Goal: Complete application form

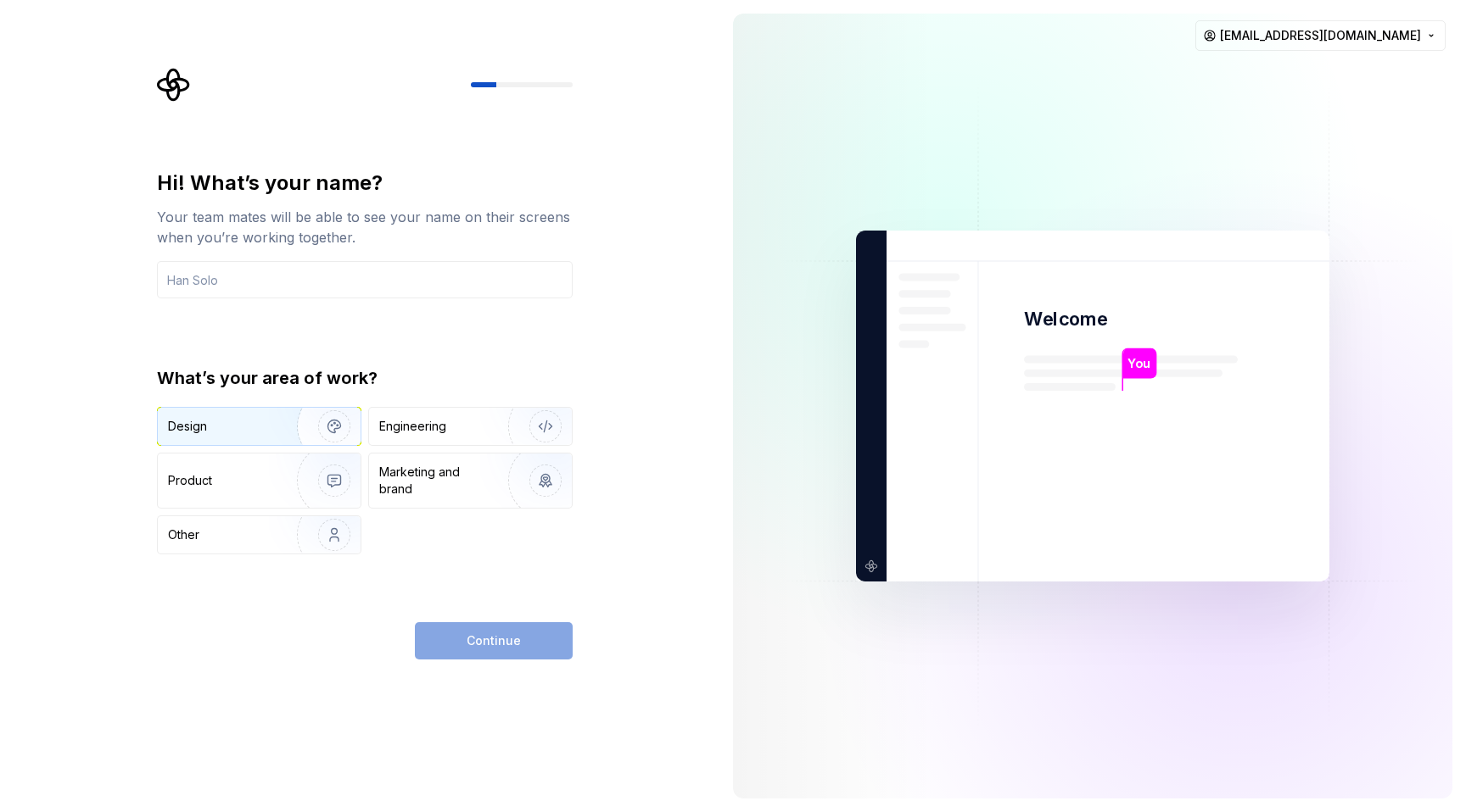
click at [303, 431] on img "button" at bounding box center [322, 426] width 108 height 114
click at [480, 639] on div "Continue" at bounding box center [494, 641] width 158 height 37
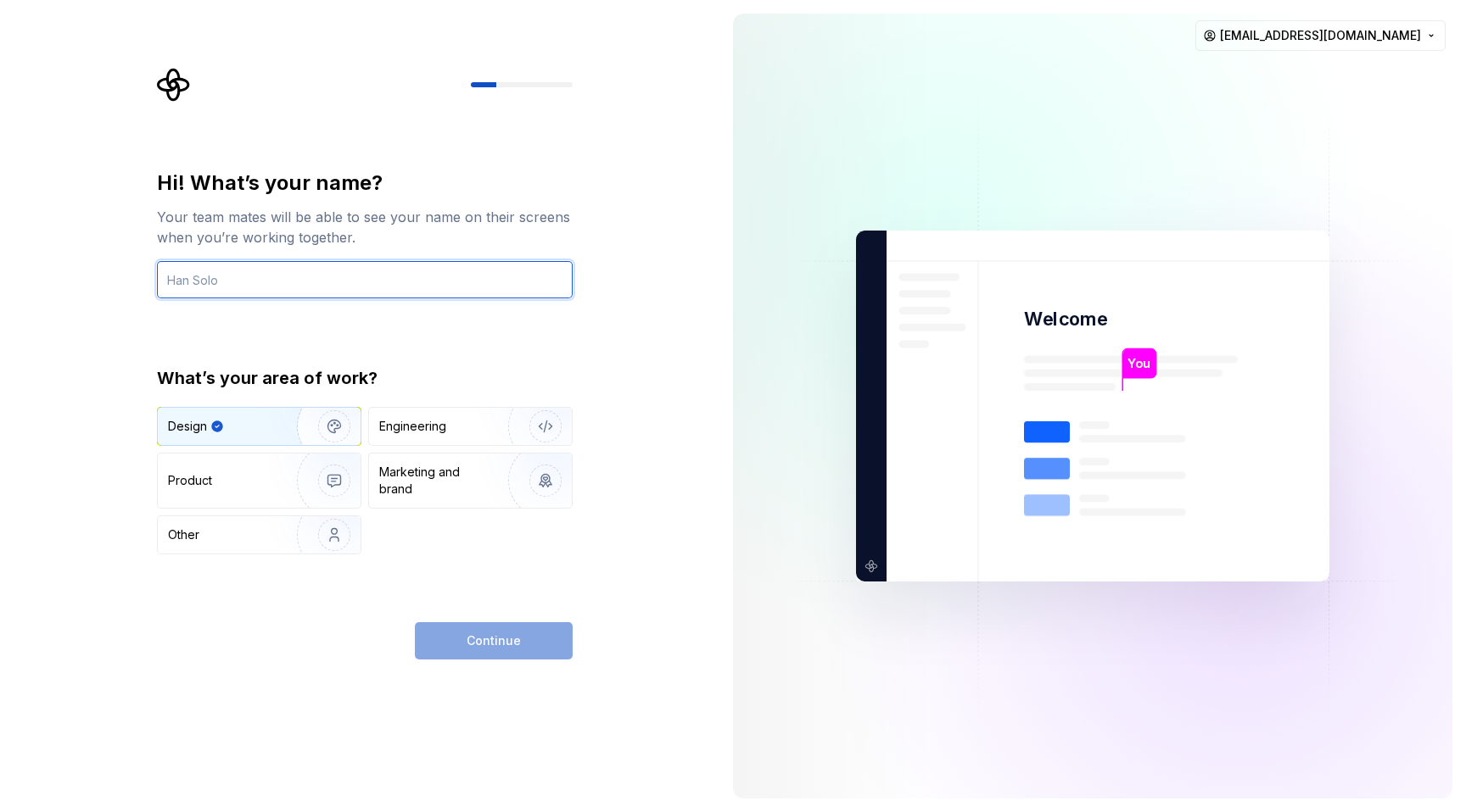
click at [294, 282] on input "text" at bounding box center [364, 279] width 416 height 37
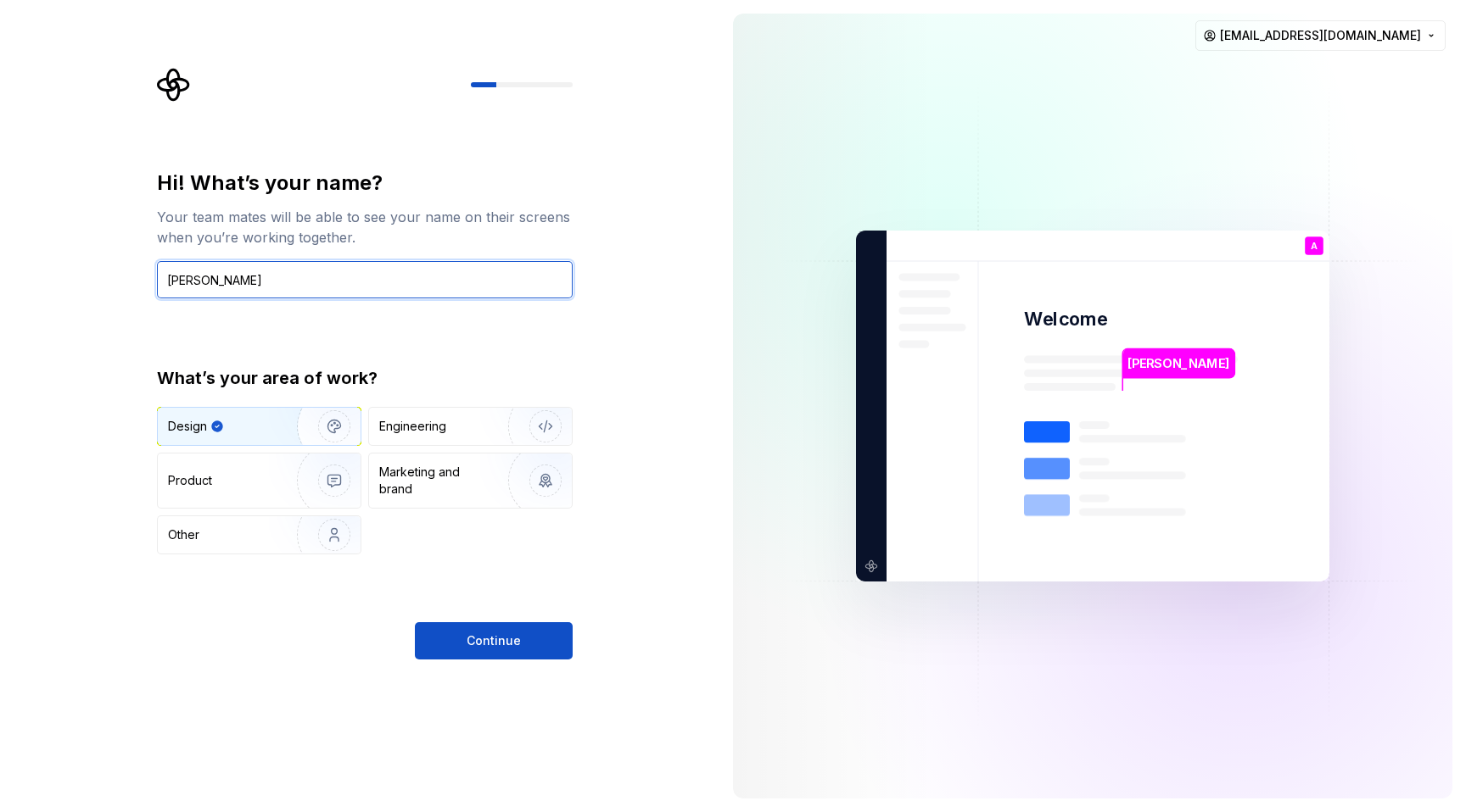
type input "[PERSON_NAME]"
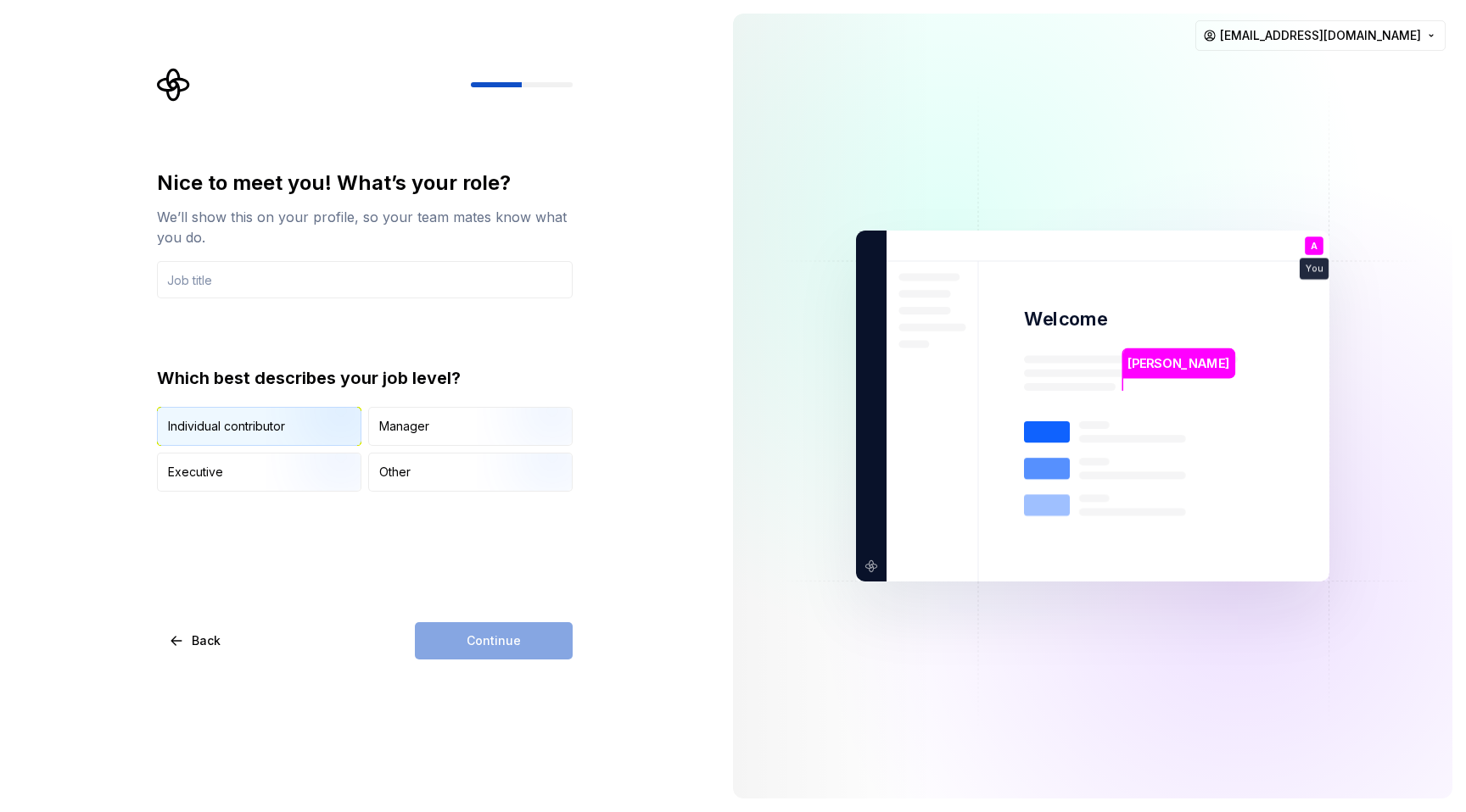
click at [281, 430] on img "button" at bounding box center [320, 447] width 108 height 114
click at [288, 291] on input "text" at bounding box center [364, 279] width 416 height 37
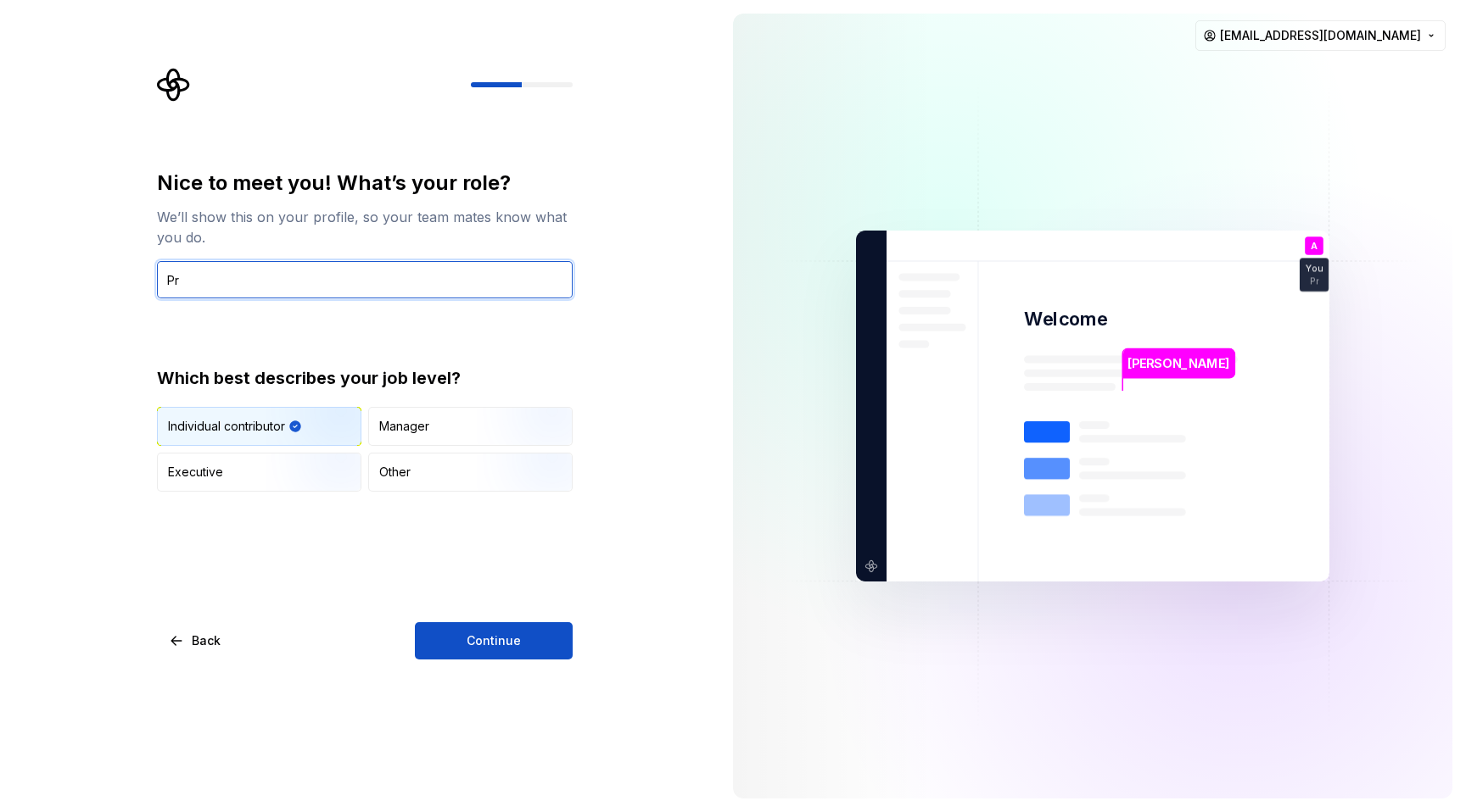
type input "P"
type input "Senior Product Designer"
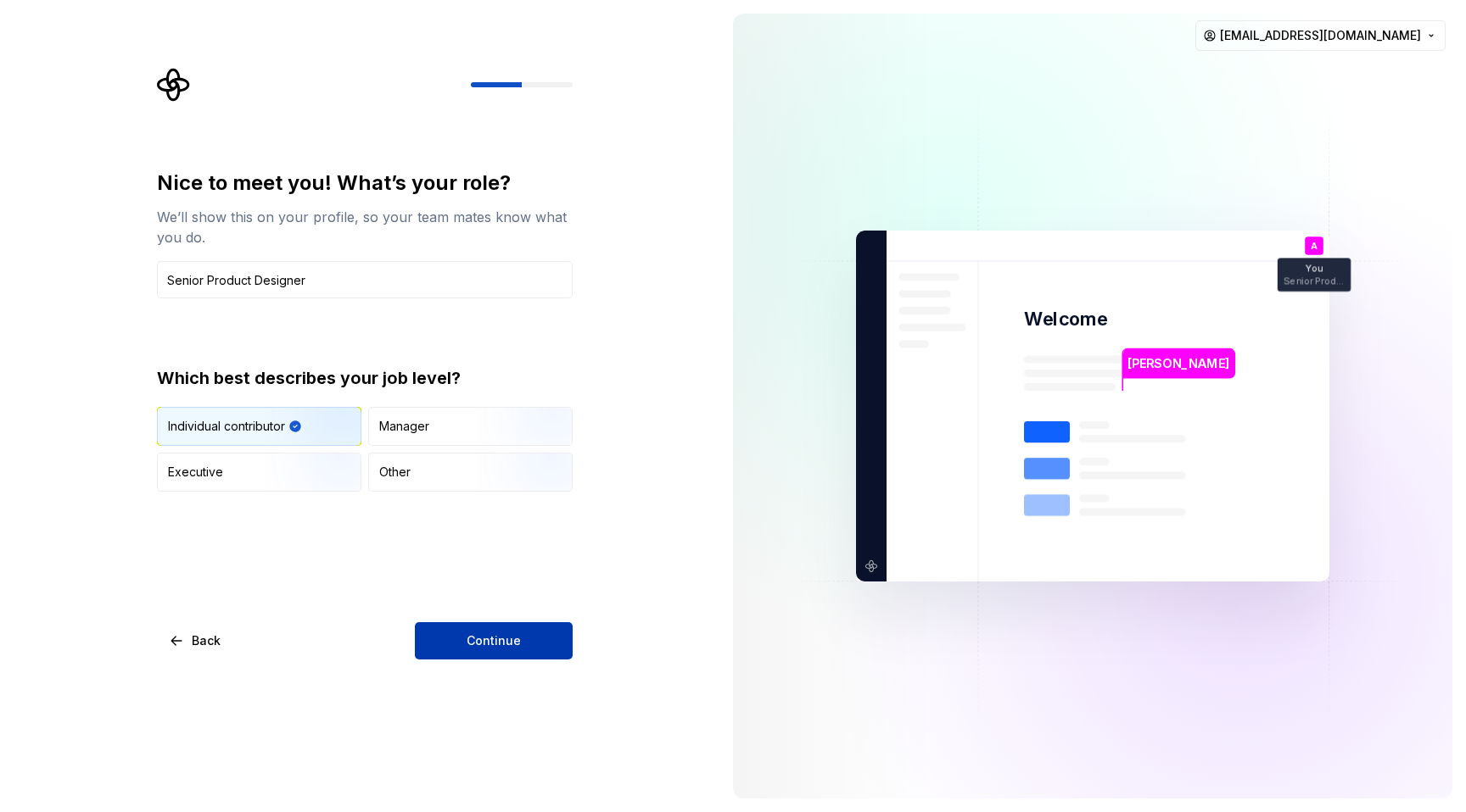
click at [476, 630] on button "Continue" at bounding box center [494, 641] width 158 height 37
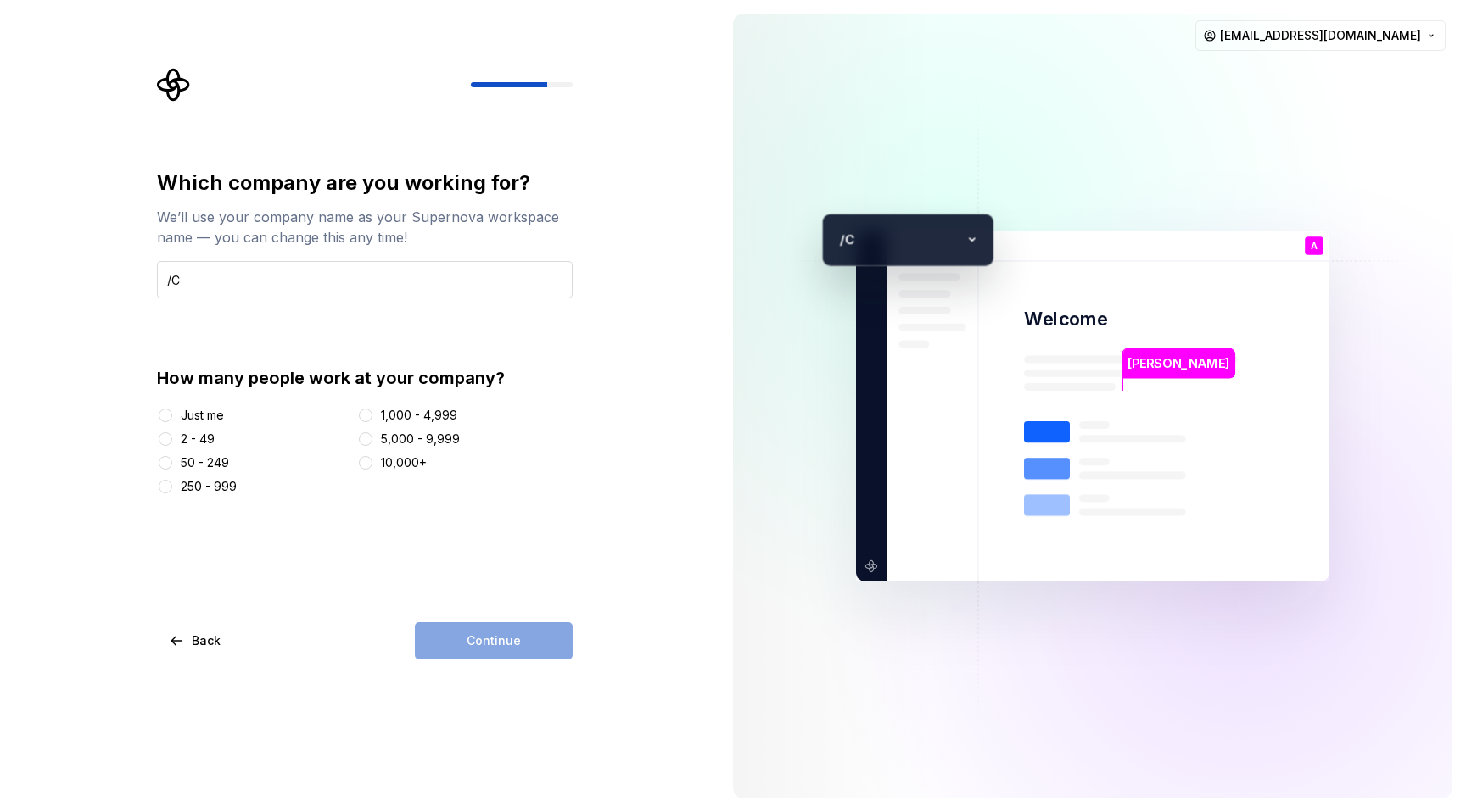
type input "/"
type input "Cyera"
click at [194, 487] on div "250 - 999" at bounding box center [208, 486] width 56 height 17
click at [172, 487] on button "250 - 999" at bounding box center [166, 487] width 14 height 14
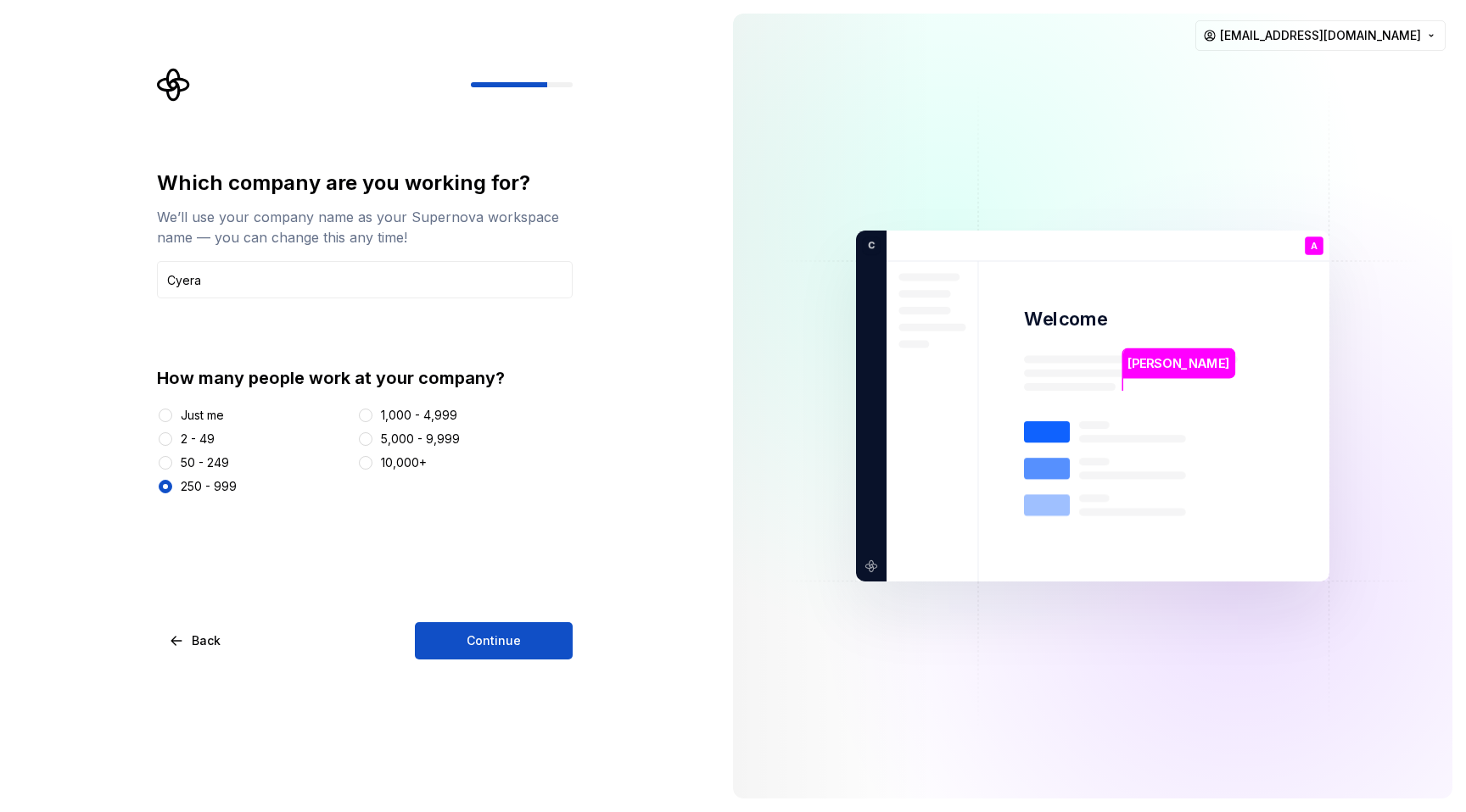
click at [469, 614] on div "Which company are you working for? We’ll use your company name as your Supernov…" at bounding box center [364, 414] width 416 height 490
click at [476, 643] on span "Continue" at bounding box center [494, 641] width 55 height 17
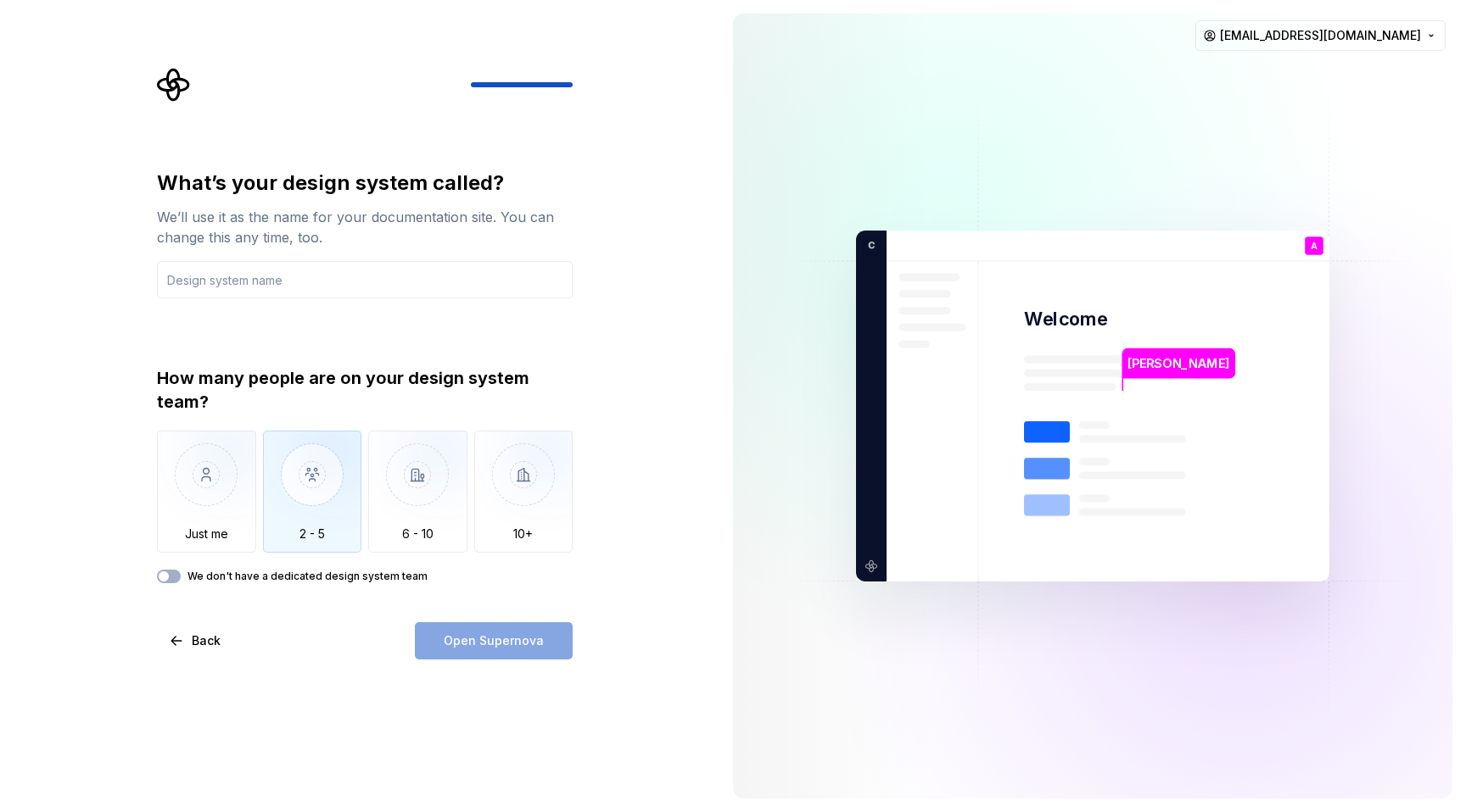
click at [298, 474] on img "button" at bounding box center [313, 487] width 99 height 114
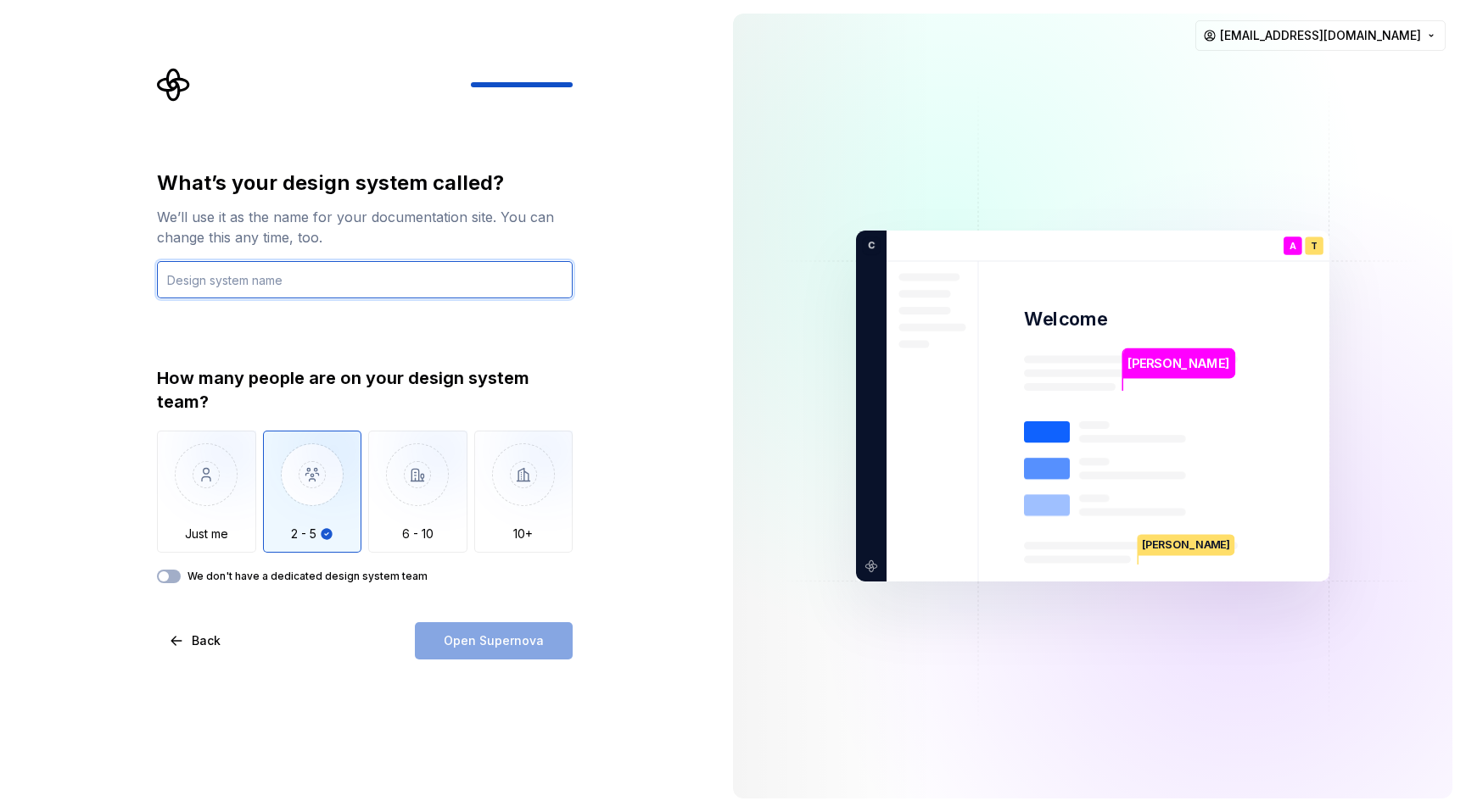
click at [320, 285] on input "text" at bounding box center [364, 279] width 416 height 37
type input "f"
click at [524, 601] on div "What’s your design system called? We’ll use it as the name for your documentati…" at bounding box center [364, 414] width 416 height 490
click at [174, 74] on icon "Supernova Logo" at bounding box center [173, 85] width 34 height 34
click at [198, 55] on div "What’s your design system called? We’ll use it as the name for your documentati…" at bounding box center [359, 406] width 720 height 812
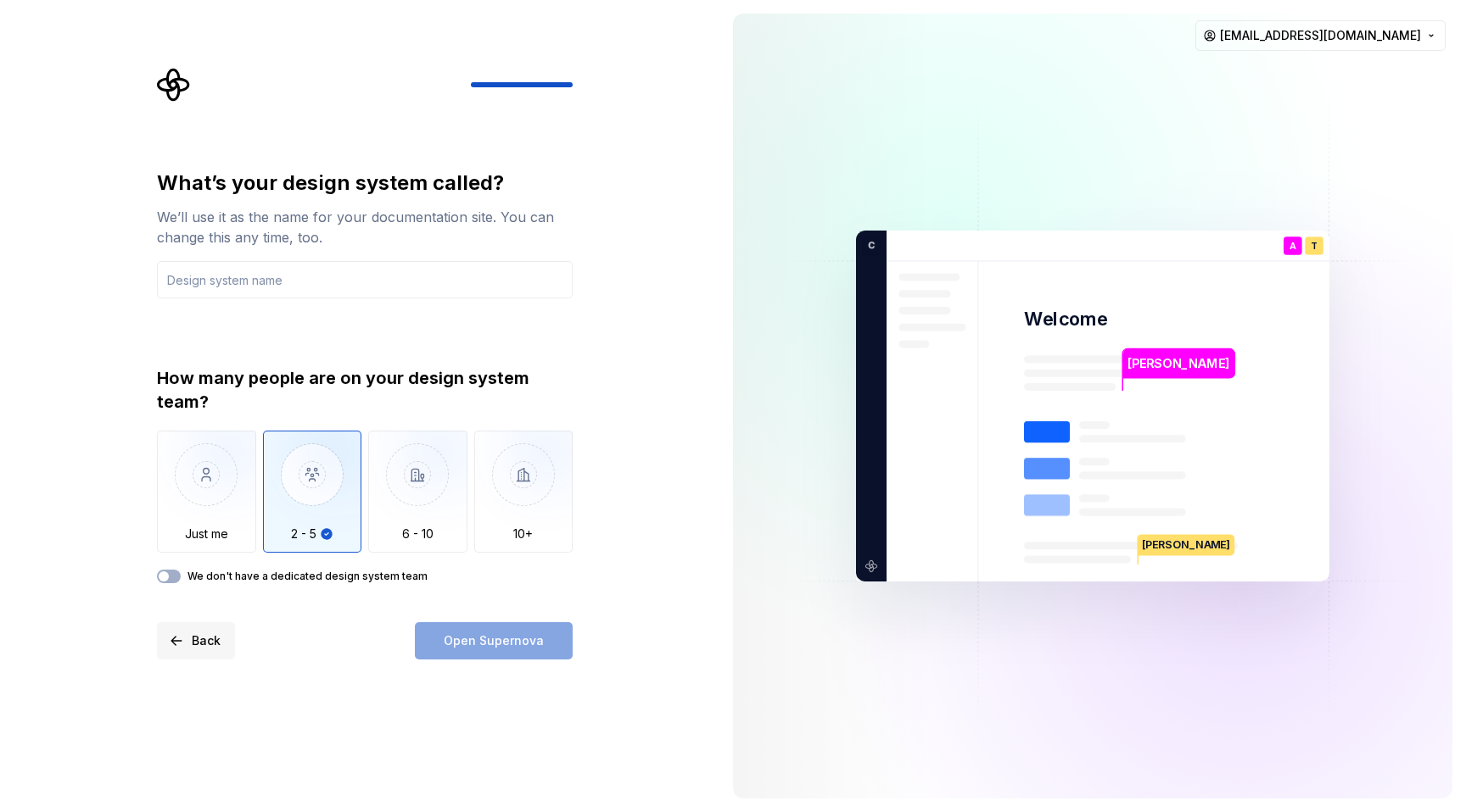
click at [187, 628] on button "Back" at bounding box center [196, 641] width 78 height 37
